Goal: Find specific page/section: Find specific page/section

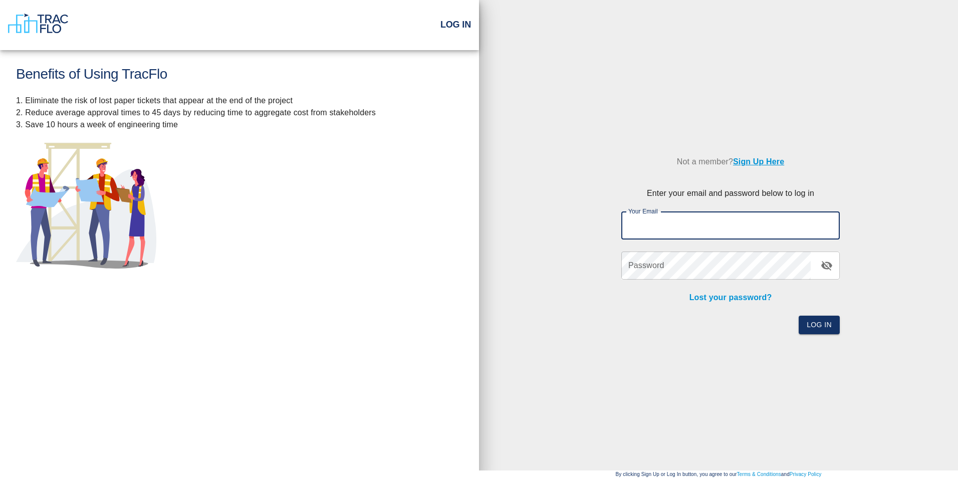
type input "[EMAIL_ADDRESS][DOMAIN_NAME]"
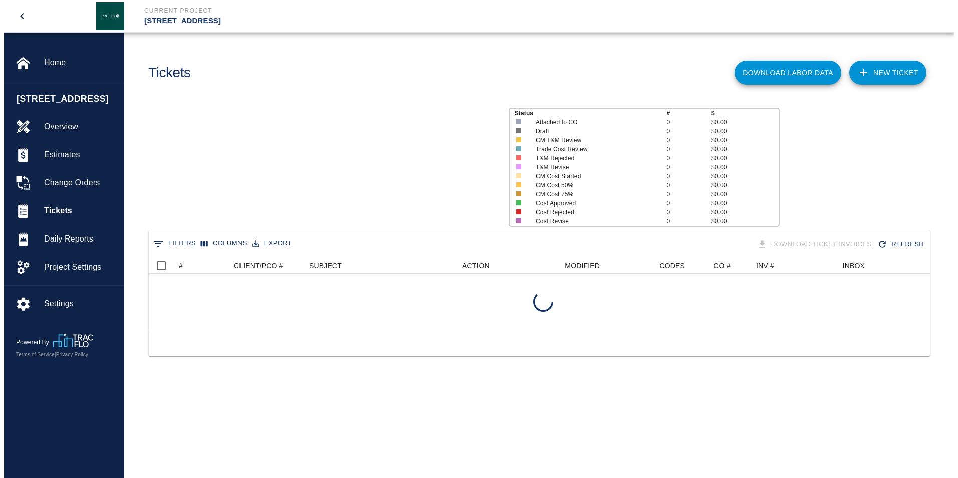
scroll to position [8, 8]
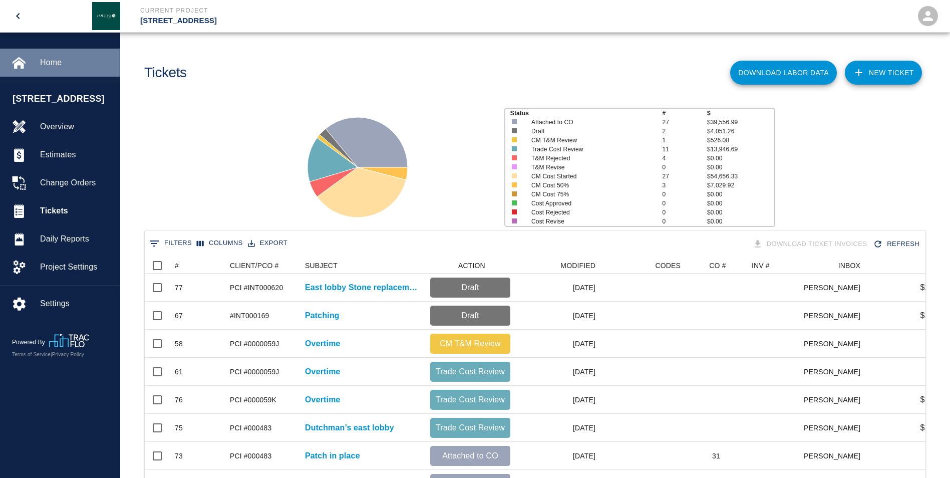
click at [56, 61] on span "Home" at bounding box center [76, 63] width 72 height 12
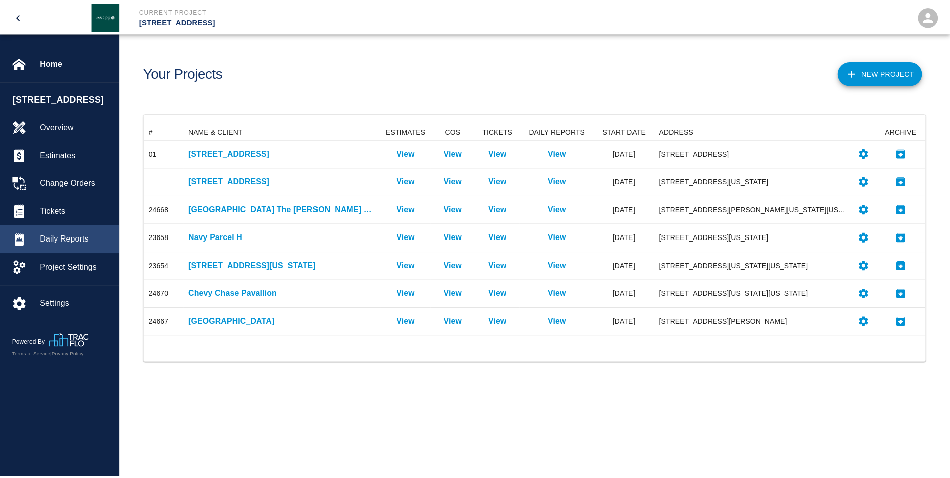
scroll to position [205, 781]
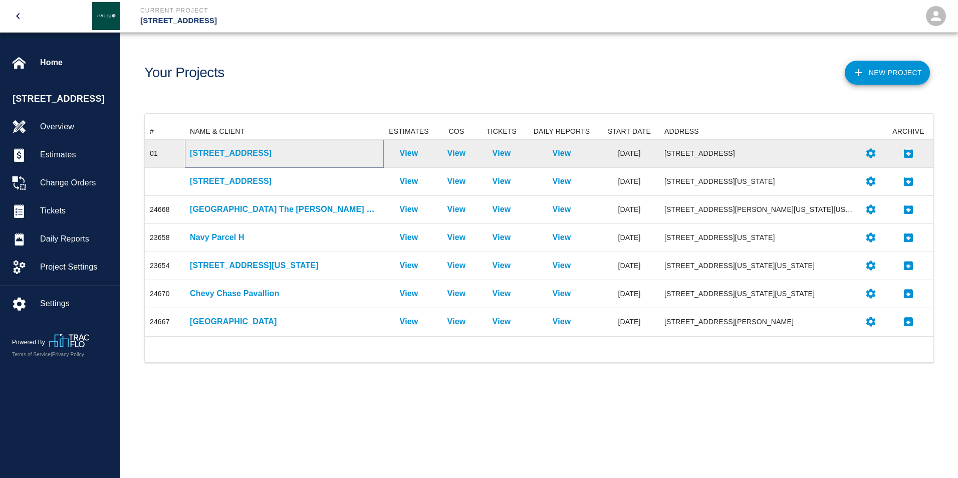
click at [221, 154] on p "[STREET_ADDRESS]" at bounding box center [284, 153] width 189 height 12
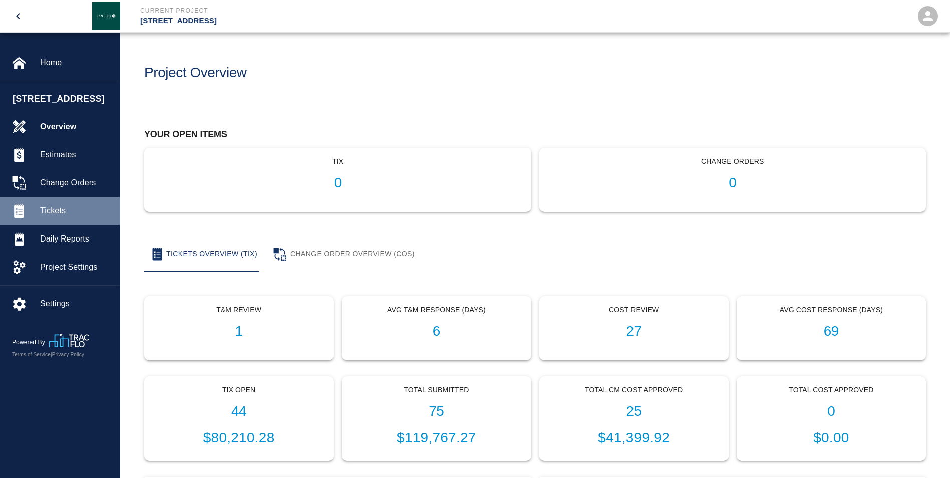
click at [65, 217] on span "Tickets" at bounding box center [76, 211] width 72 height 12
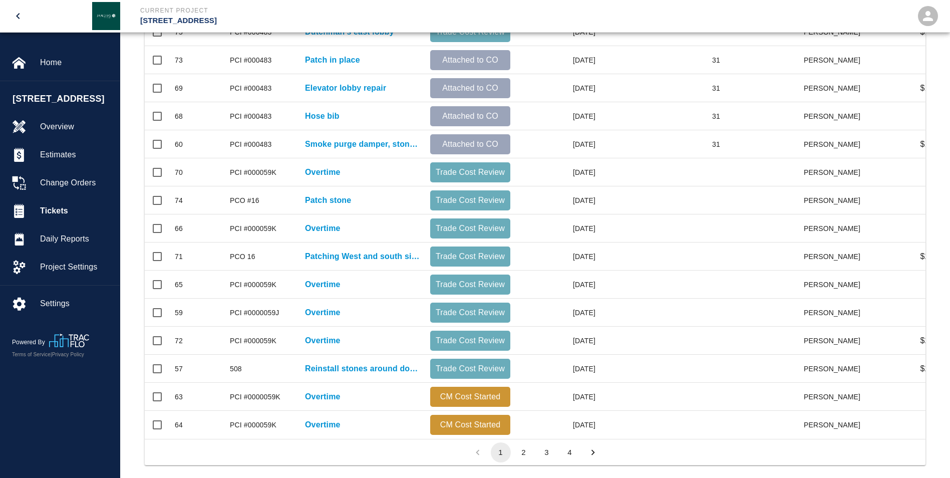
scroll to position [415, 0]
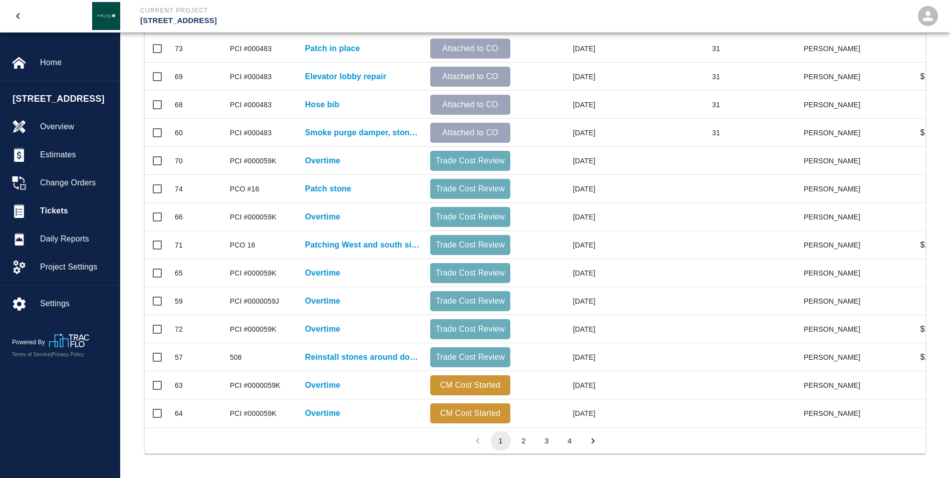
click at [719, 466] on div "0 Filters Columns Export Download Ticket Invoices Refresh # CLIENT/PCO # SUBJEC…" at bounding box center [535, 151] width 830 height 656
click at [551, 438] on button "3" at bounding box center [547, 441] width 20 height 20
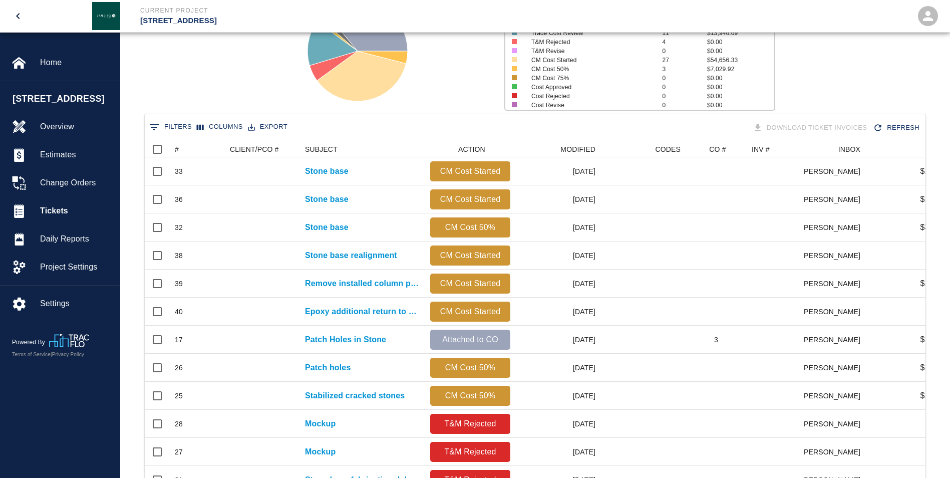
scroll to position [114, 0]
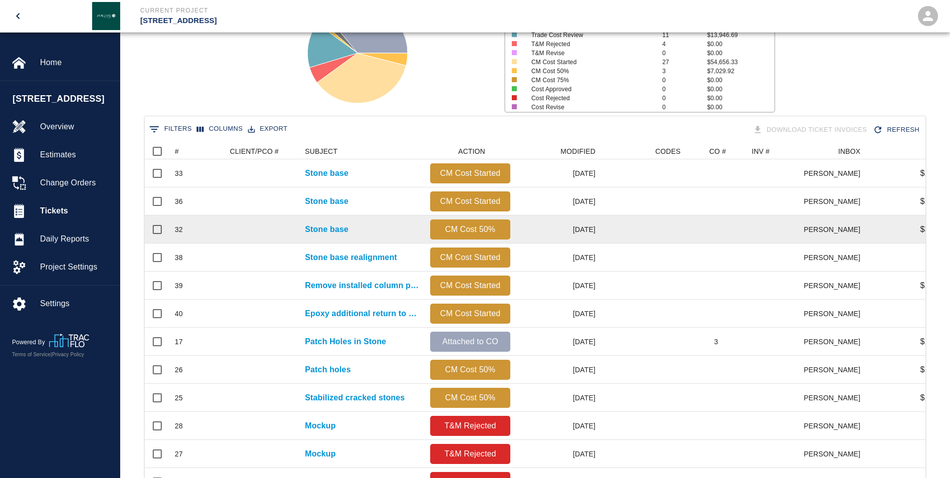
click at [444, 229] on p "CM Cost 50%" at bounding box center [470, 229] width 72 height 12
click at [345, 234] on p "Stone base" at bounding box center [327, 229] width 44 height 12
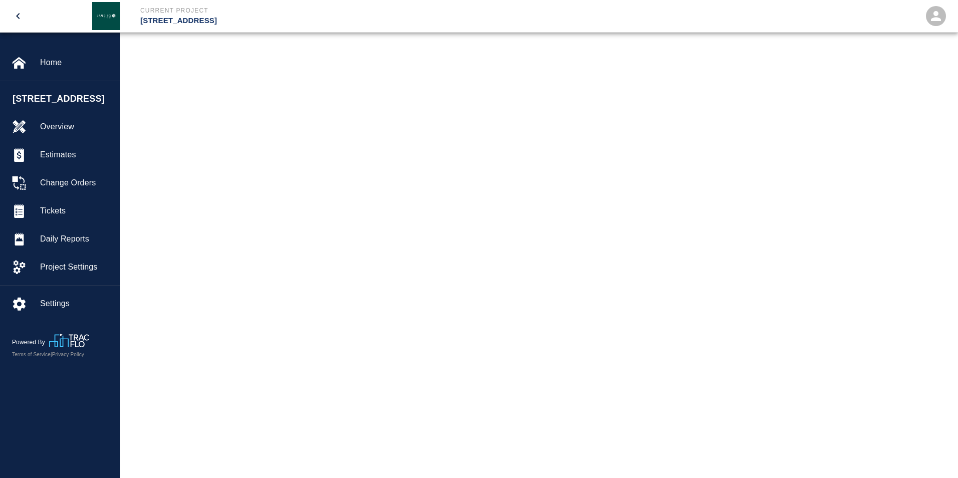
click at [345, 234] on main at bounding box center [539, 239] width 838 height 478
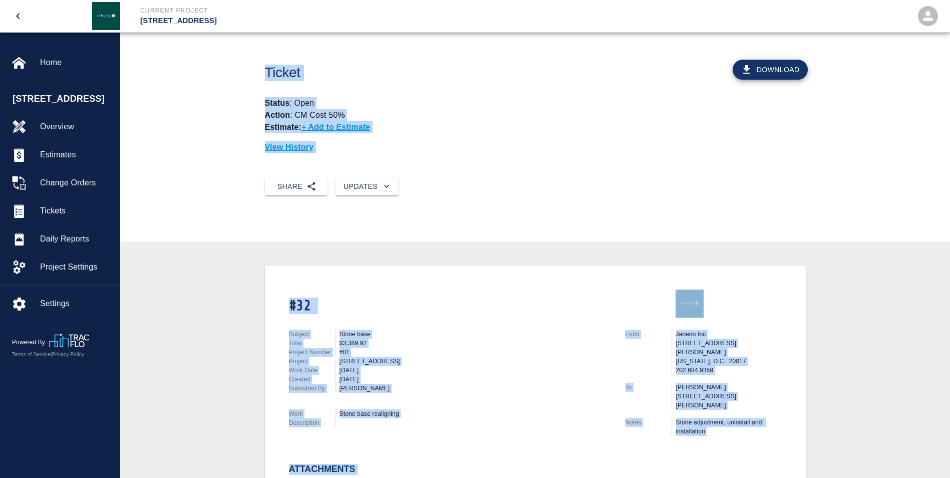
click at [506, 385] on div "[PERSON_NAME]" at bounding box center [477, 388] width 274 height 9
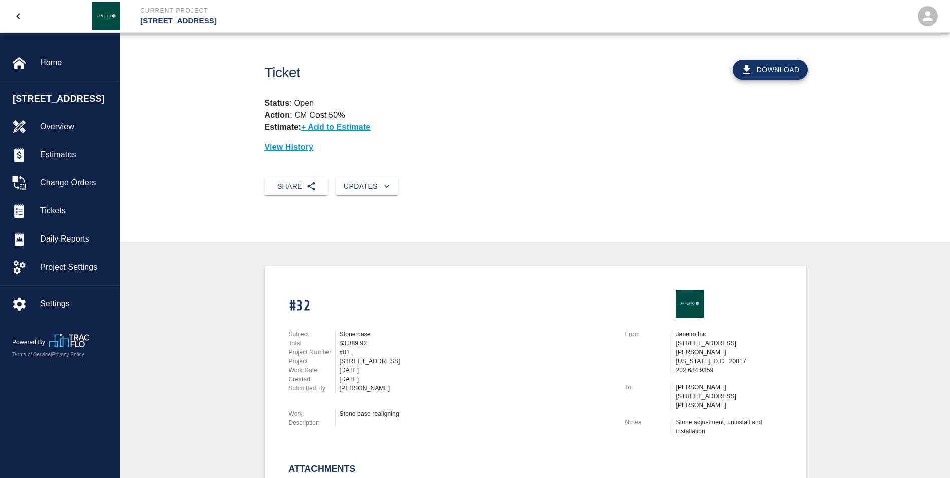
click at [18, 17] on icon "open drawer" at bounding box center [18, 16] width 4 height 6
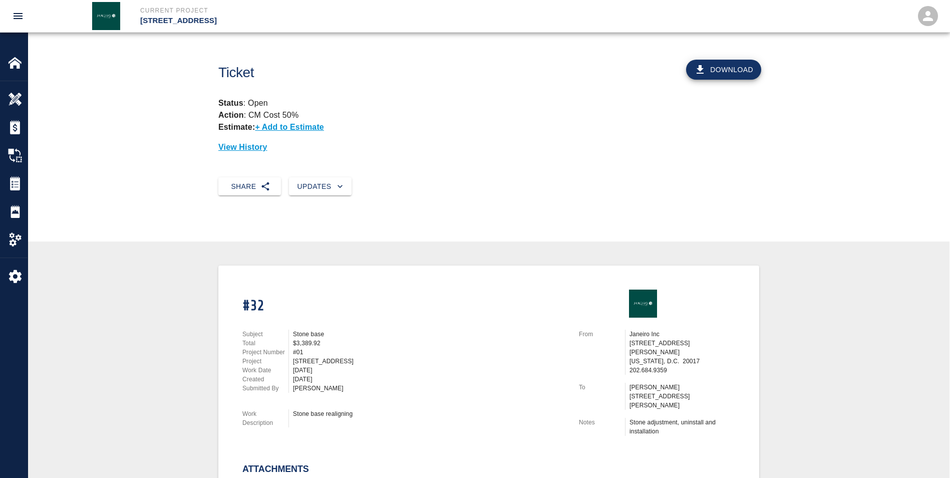
click at [30, 53] on div "Ticket Download Status : Open Action : CM Cost 50% Estimate: + Add to Estimate …" at bounding box center [489, 105] width 922 height 145
click at [29, 43] on div "Ticket Download Status : Open Action : CM Cost 50% Estimate: + Add to Estimate …" at bounding box center [489, 105] width 922 height 145
click at [21, 18] on icon "open drawer" at bounding box center [18, 16] width 12 height 12
